Goal: Task Accomplishment & Management: Manage account settings

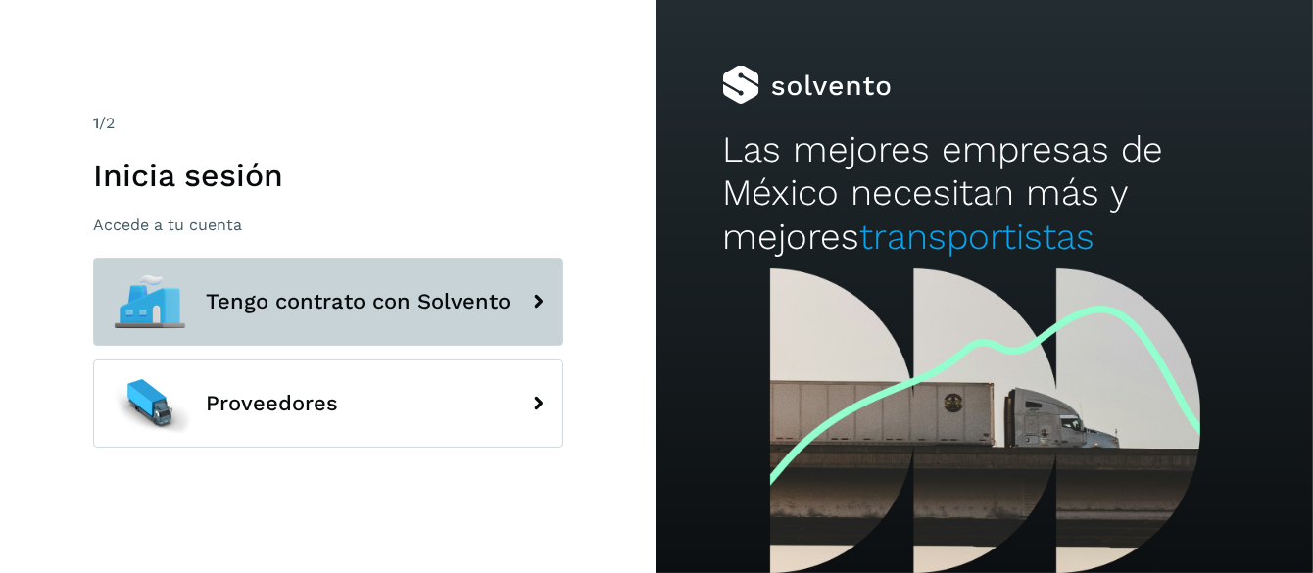
click at [302, 301] on span "Tengo contrato con Solvento" at bounding box center [358, 302] width 305 height 24
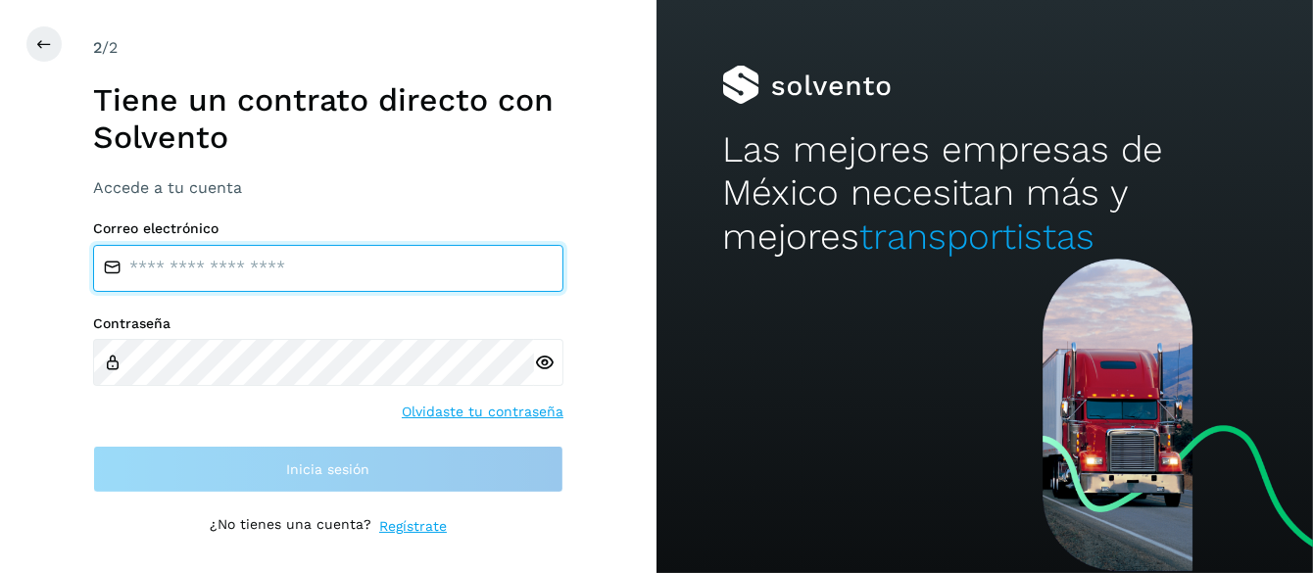
click at [207, 272] on input "email" at bounding box center [328, 268] width 470 height 47
type input "**********"
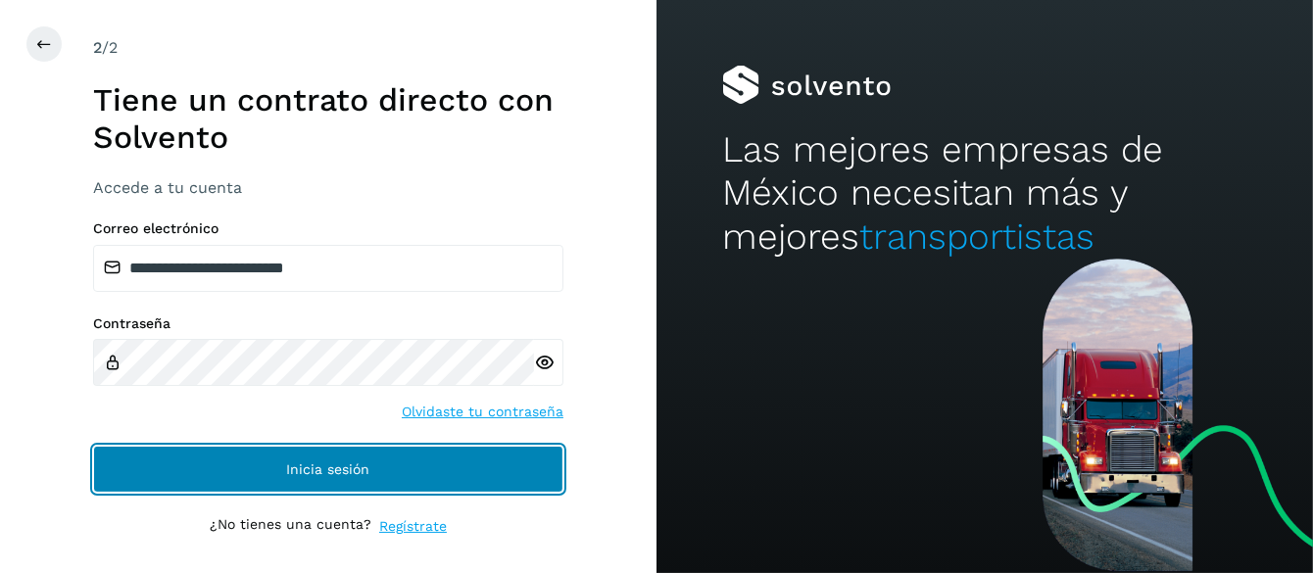
click at [328, 460] on button "Inicia sesión" at bounding box center [328, 469] width 470 height 47
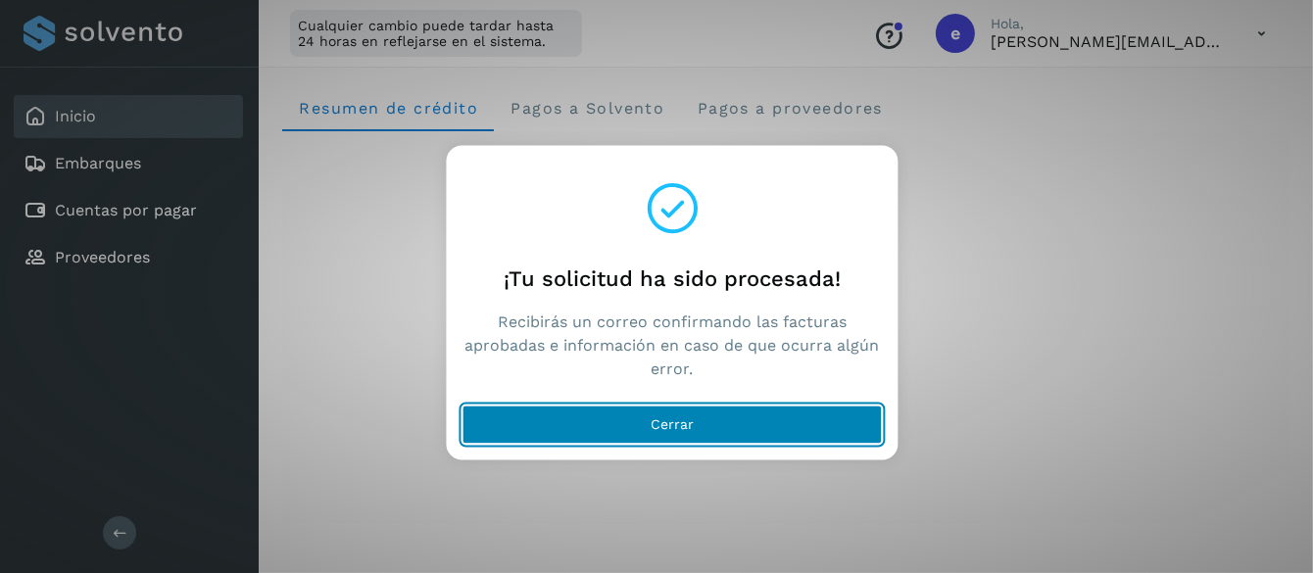
click at [668, 420] on span "Cerrar" at bounding box center [672, 424] width 43 height 14
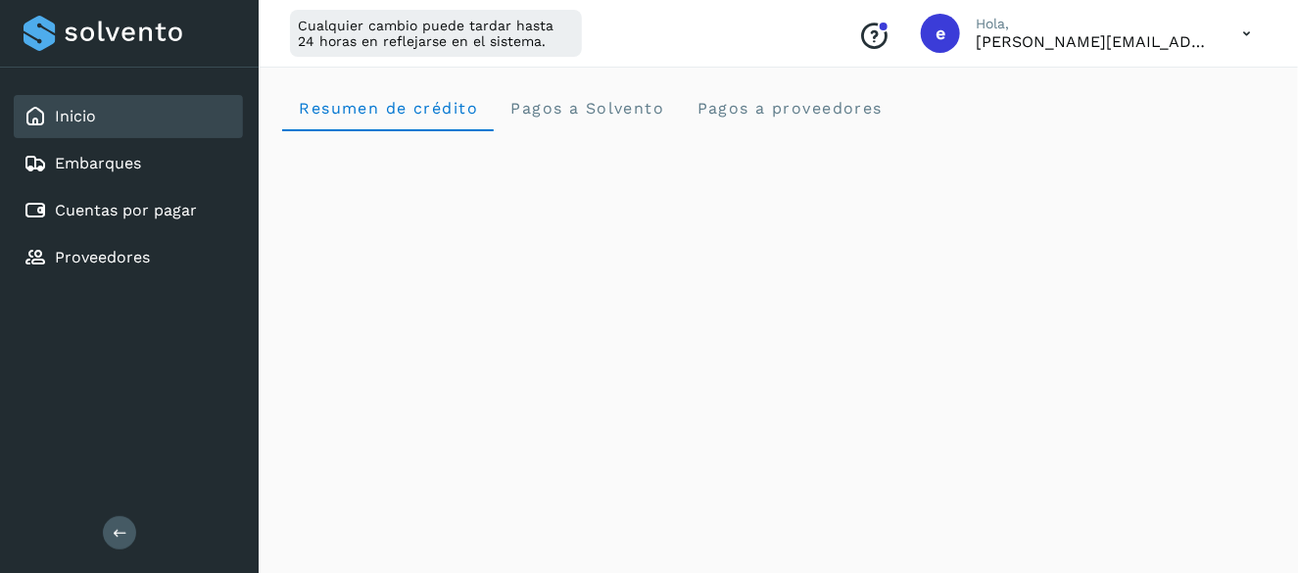
click at [1247, 30] on icon at bounding box center [1247, 34] width 40 height 40
click at [1105, 126] on div "Cerrar sesión" at bounding box center [1149, 126] width 233 height 37
